Goal: Transaction & Acquisition: Download file/media

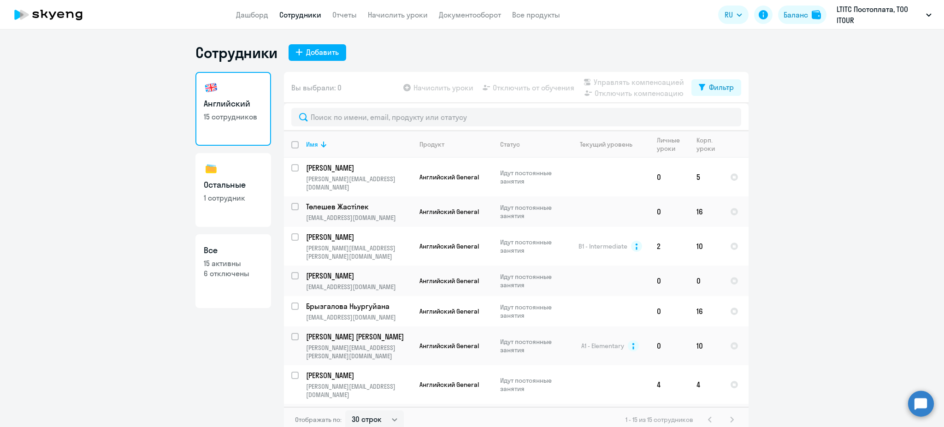
select select "30"
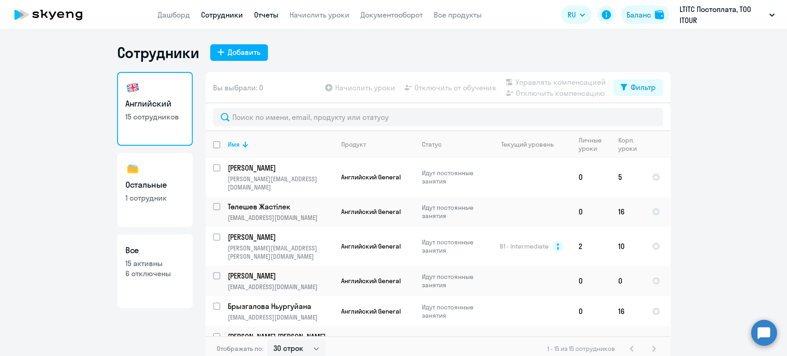
click at [264, 11] on link "Отчеты" at bounding box center [266, 14] width 24 height 9
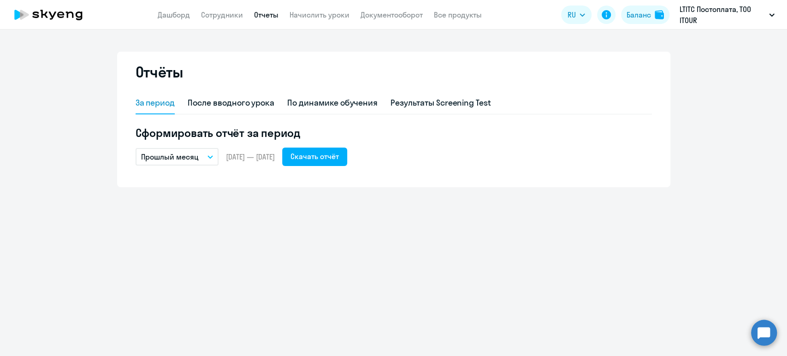
click at [196, 154] on p "Прошлый месяц" at bounding box center [170, 156] width 58 height 11
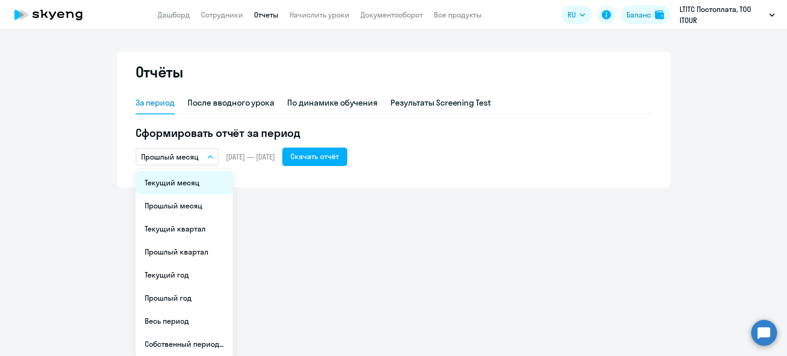
click at [190, 189] on li "Текущий месяц" at bounding box center [184, 182] width 97 height 23
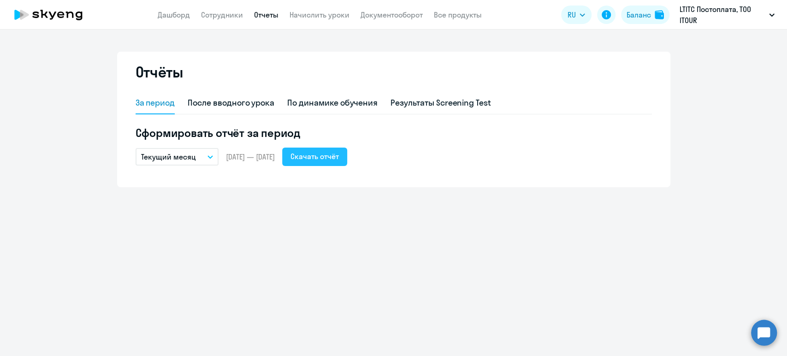
click at [339, 158] on div "Скачать отчёт" at bounding box center [314, 156] width 48 height 11
click at [339, 154] on div "Скачать отчёт" at bounding box center [314, 156] width 48 height 11
